Goal: Information Seeking & Learning: Learn about a topic

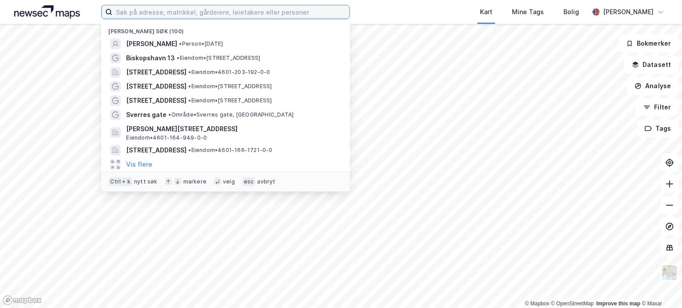
click at [259, 13] on input at bounding box center [230, 11] width 237 height 13
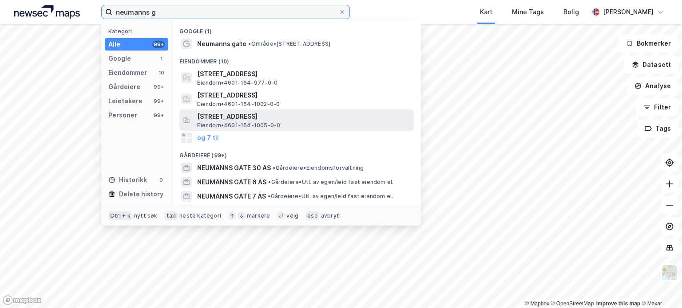
type input "neumanns g"
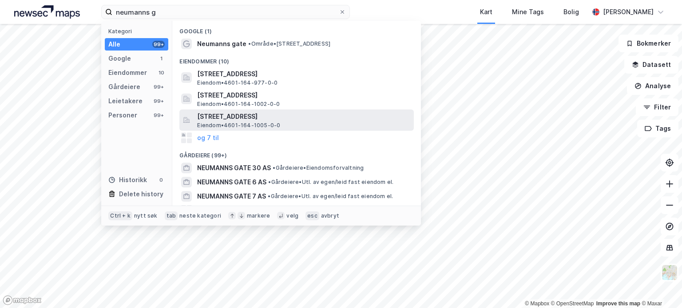
click at [330, 117] on span "[STREET_ADDRESS]" at bounding box center [303, 116] width 213 height 11
